Goal: Information Seeking & Learning: Learn about a topic

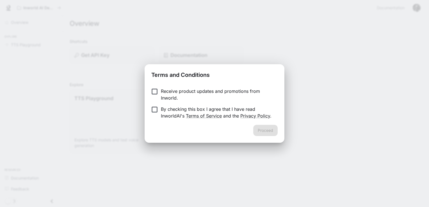
click at [203, 111] on p "By checking this box I agree that I have read InworldAI's Terms of Service and …" at bounding box center [217, 112] width 112 height 13
click at [261, 129] on button "Proceed" at bounding box center [265, 130] width 24 height 11
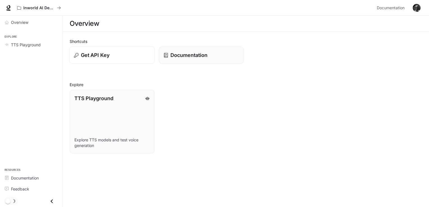
click at [127, 61] on button "Get API Key" at bounding box center [112, 55] width 86 height 17
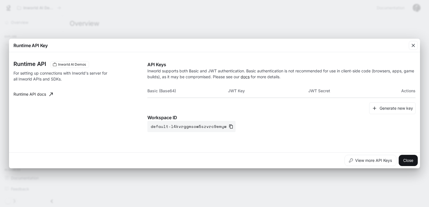
drag, startPoint x: 49, startPoint y: 95, endPoint x: 79, endPoint y: 87, distance: 31.8
click at [79, 87] on div "Runtime API Inworld AI Demos For setting up connections with Inworld's server f…" at bounding box center [80, 96] width 134 height 71
click at [415, 45] on icon "button" at bounding box center [413, 46] width 6 height 6
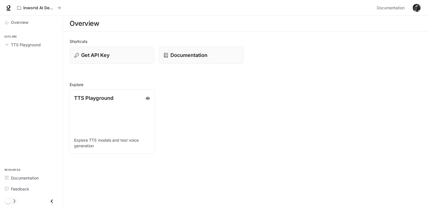
click at [77, 106] on link "TTS Playground Explore TTS models and test voice generation" at bounding box center [112, 122] width 86 height 64
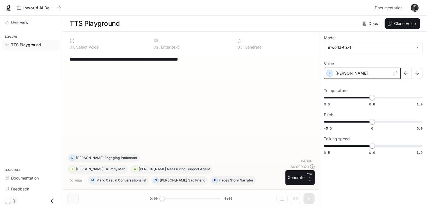
click at [376, 77] on div "[PERSON_NAME]" at bounding box center [362, 73] width 77 height 11
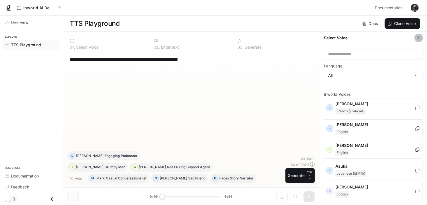
click at [415, 39] on icon "button" at bounding box center [418, 38] width 6 height 6
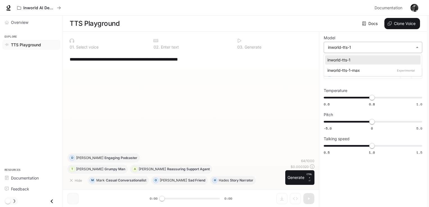
click at [390, 47] on body "**********" at bounding box center [214, 103] width 429 height 207
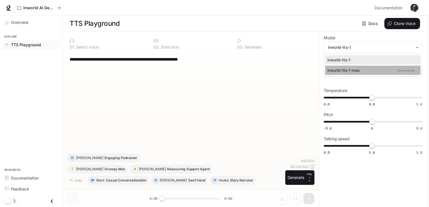
click at [364, 69] on div "inworld-tts-1-max Experimental" at bounding box center [371, 70] width 89 height 6
type input "**********"
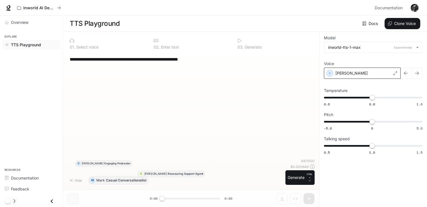
click at [366, 72] on div "[PERSON_NAME]" at bounding box center [362, 73] width 77 height 11
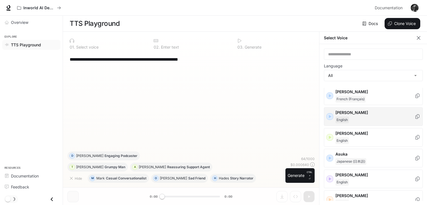
scroll to position [19, 0]
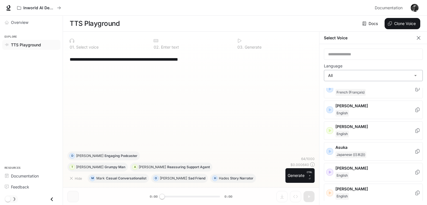
click at [351, 76] on body "**********" at bounding box center [213, 102] width 427 height 205
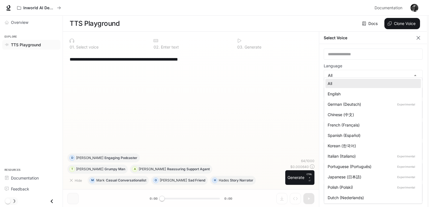
click at [346, 92] on div "English" at bounding box center [372, 94] width 89 height 6
type input "*****"
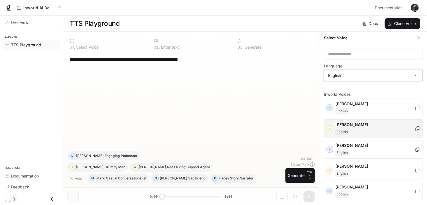
scroll to position [9, 0]
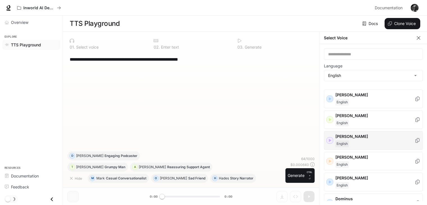
click at [332, 138] on icon "button" at bounding box center [330, 141] width 6 height 6
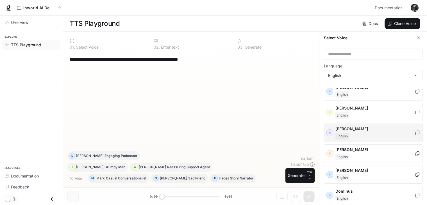
scroll to position [17, 0]
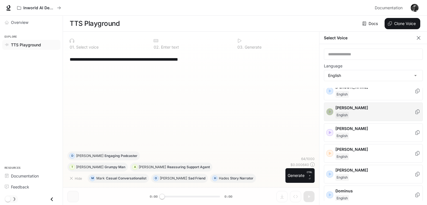
click at [330, 112] on icon "button" at bounding box center [330, 112] width 6 height 6
click at [328, 153] on icon "button" at bounding box center [330, 153] width 6 height 6
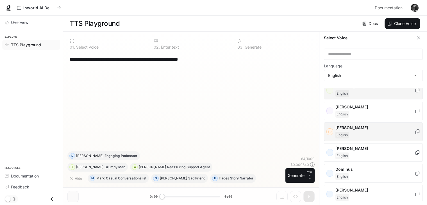
scroll to position [47, 0]
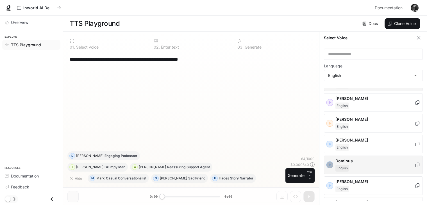
click at [330, 166] on icon "button" at bounding box center [330, 165] width 6 height 6
click at [329, 183] on icon "button" at bounding box center [330, 186] width 6 height 6
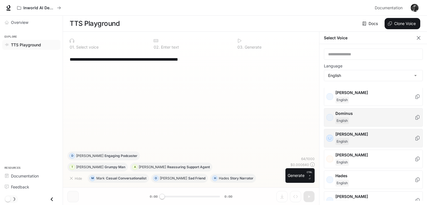
scroll to position [95, 0]
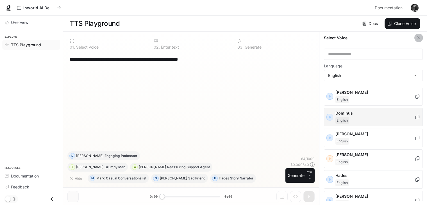
click at [414, 39] on button "button" at bounding box center [418, 38] width 8 height 8
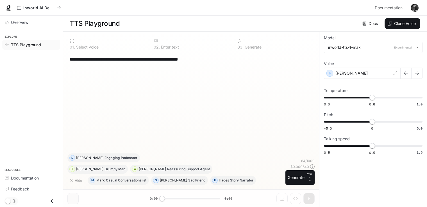
click at [356, 54] on div "**********" at bounding box center [373, 96] width 99 height 120
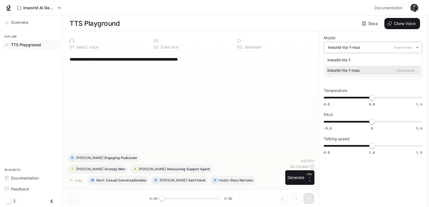
click at [356, 51] on body "**********" at bounding box center [214, 103] width 429 height 207
click at [348, 60] on div "inworld-tts-1" at bounding box center [371, 60] width 89 height 6
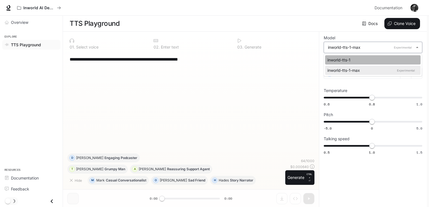
type input "**********"
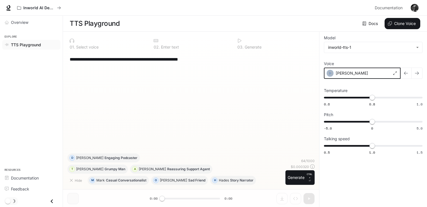
click at [327, 70] on icon "button" at bounding box center [330, 73] width 6 height 6
click at [350, 76] on div "[PERSON_NAME]" at bounding box center [362, 73] width 77 height 11
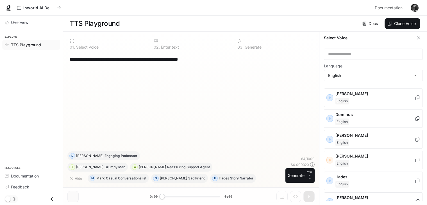
scroll to position [93, 0]
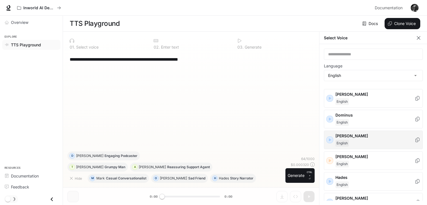
click at [331, 137] on icon "button" at bounding box center [330, 140] width 6 height 6
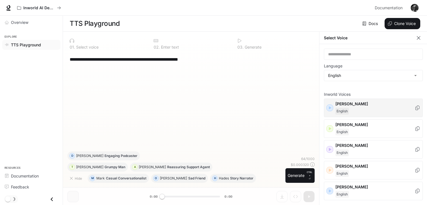
click at [332, 109] on icon "button" at bounding box center [330, 108] width 6 height 6
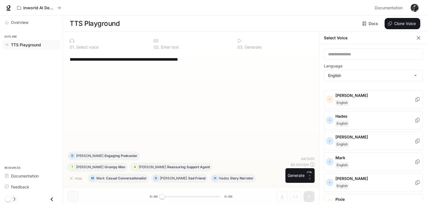
scroll to position [178, 0]
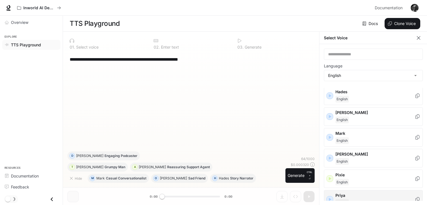
click at [331, 199] on icon "button" at bounding box center [330, 200] width 6 height 6
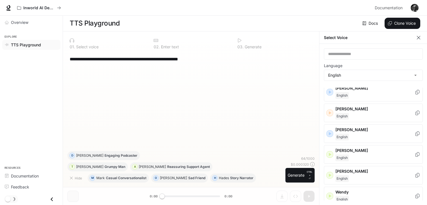
scroll to position [2, 0]
click at [330, 152] on icon "button" at bounding box center [330, 155] width 6 height 6
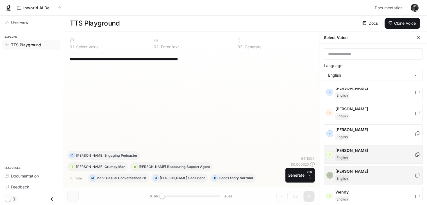
click at [330, 172] on icon "button" at bounding box center [330, 175] width 6 height 6
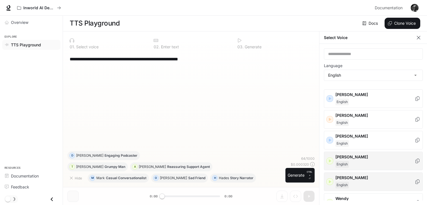
scroll to position [299, 0]
click at [399, 55] on div "​" at bounding box center [373, 53] width 99 height 11
click at [411, 76] on body "**********" at bounding box center [213, 102] width 427 height 205
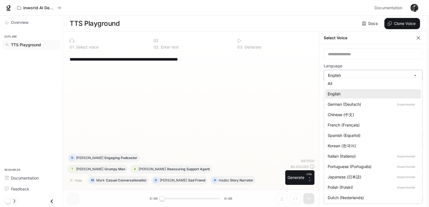
click at [411, 76] on div at bounding box center [214, 103] width 429 height 207
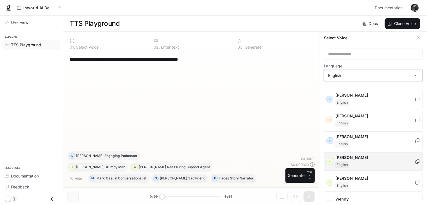
scroll to position [2, 0]
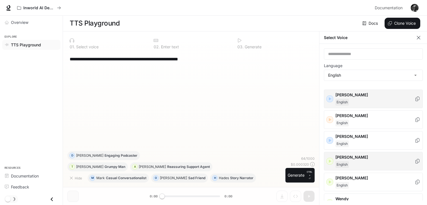
click at [378, 92] on p "[PERSON_NAME]" at bounding box center [374, 95] width 79 height 6
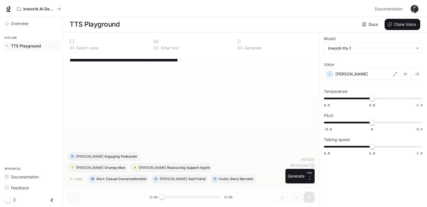
scroll to position [0, 0]
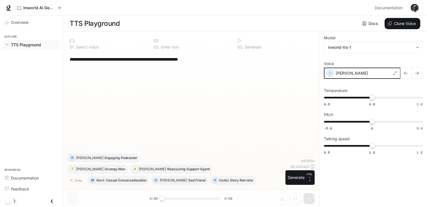
click at [328, 73] on icon "button" at bounding box center [330, 73] width 6 height 6
click at [45, 28] on li "Overview" at bounding box center [31, 22] width 63 height 11
click at [28, 23] on span "Overview" at bounding box center [19, 22] width 17 height 6
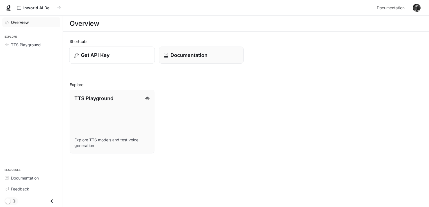
click at [127, 58] on div "Get API Key" at bounding box center [112, 55] width 76 height 8
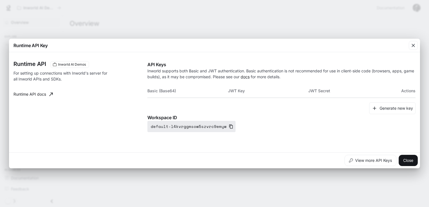
click at [183, 126] on button "default-l4kvrggmsow5szvrc9emyw" at bounding box center [191, 126] width 88 height 11
